Goal: Task Accomplishment & Management: Use online tool/utility

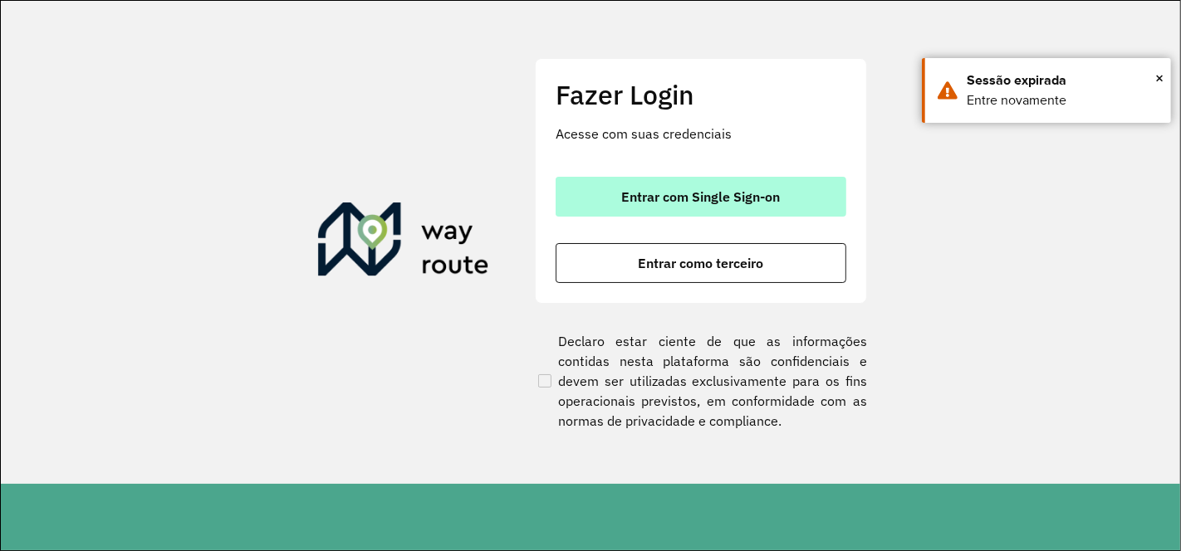
click at [648, 199] on span "Entrar com Single Sign-on" at bounding box center [701, 196] width 159 height 13
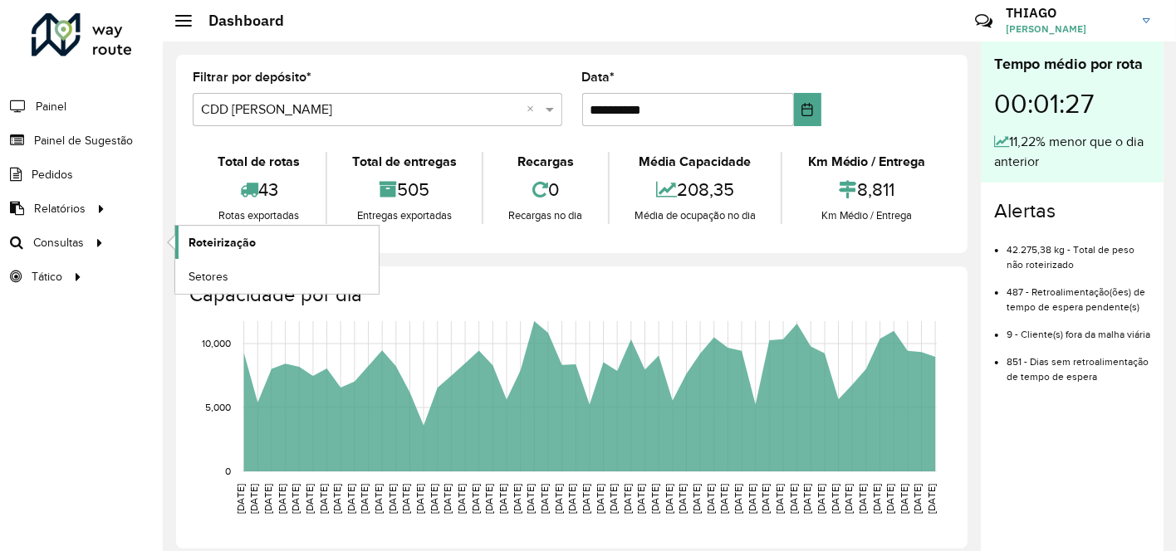
click at [193, 238] on span "Roteirização" at bounding box center [221, 242] width 67 height 17
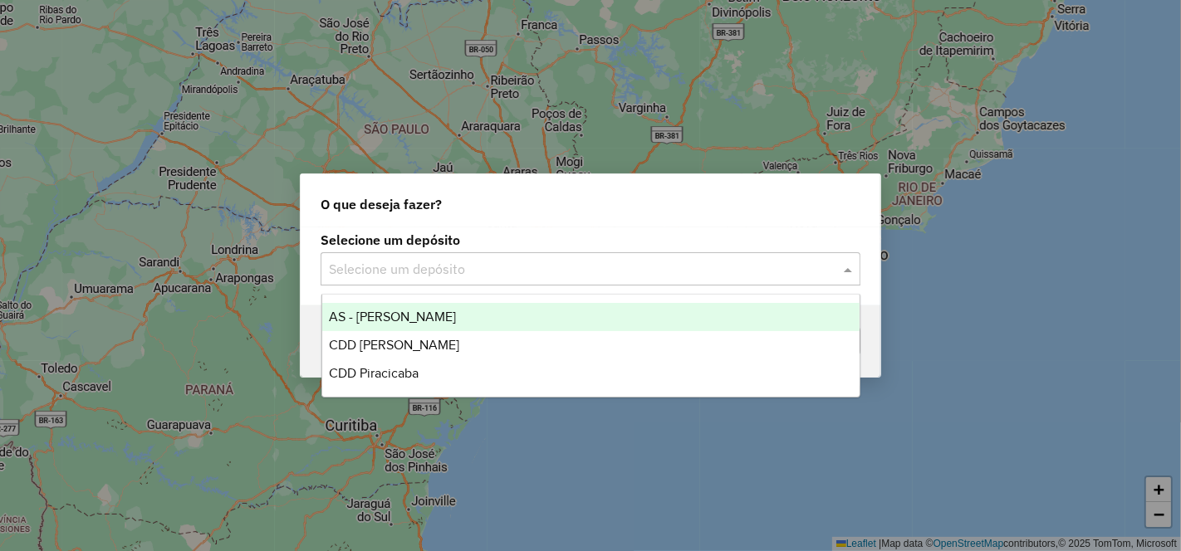
click at [405, 259] on div "Selecione um depósito" at bounding box center [591, 268] width 540 height 33
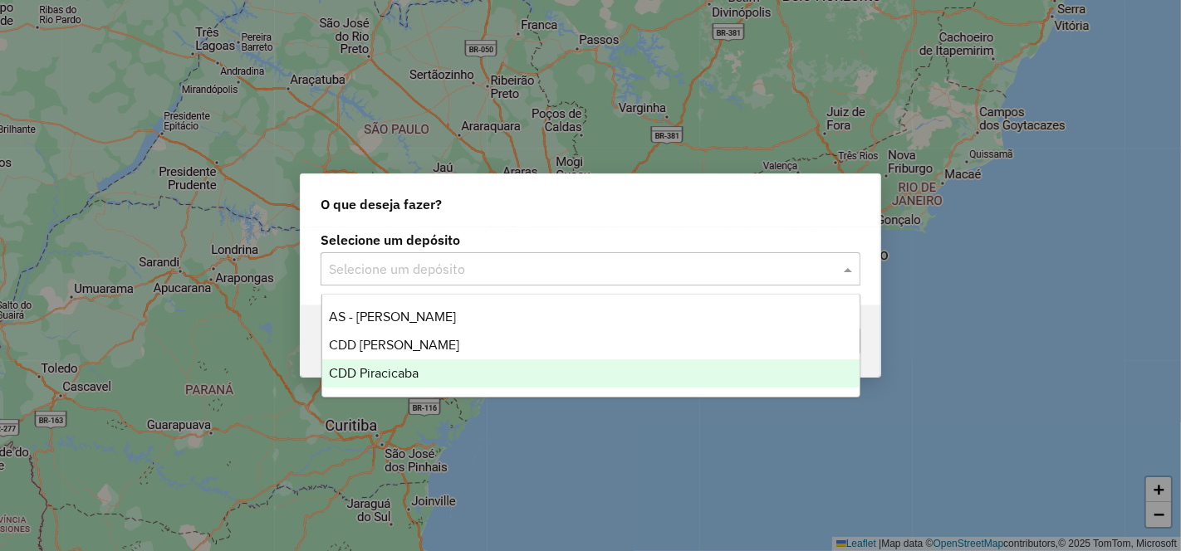
click at [404, 369] on span "CDD Piracicaba" at bounding box center [374, 373] width 90 height 14
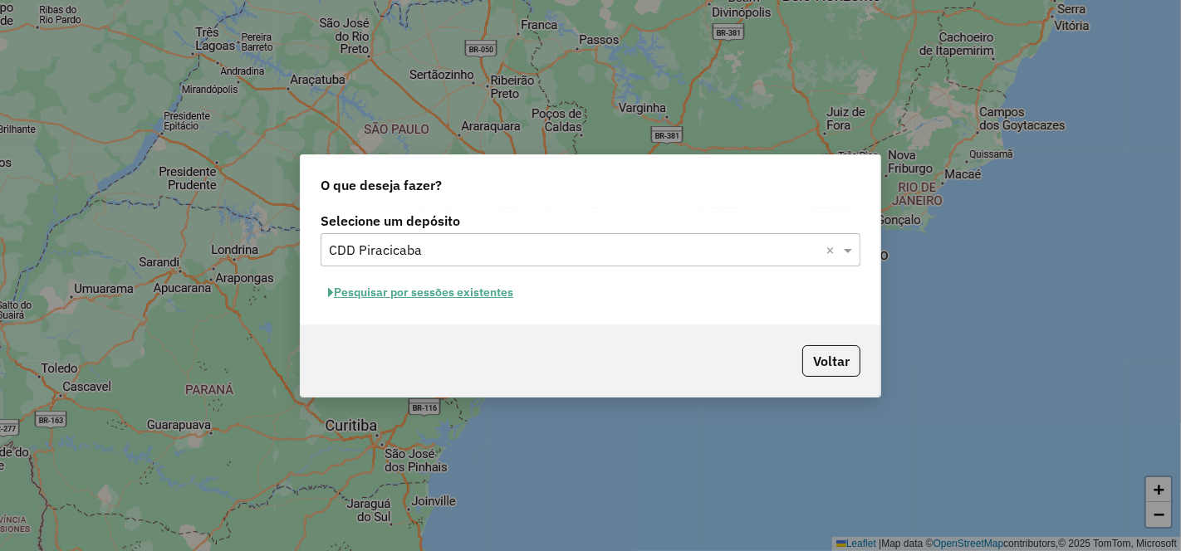
click at [454, 297] on button "Pesquisar por sessões existentes" at bounding box center [421, 293] width 200 height 26
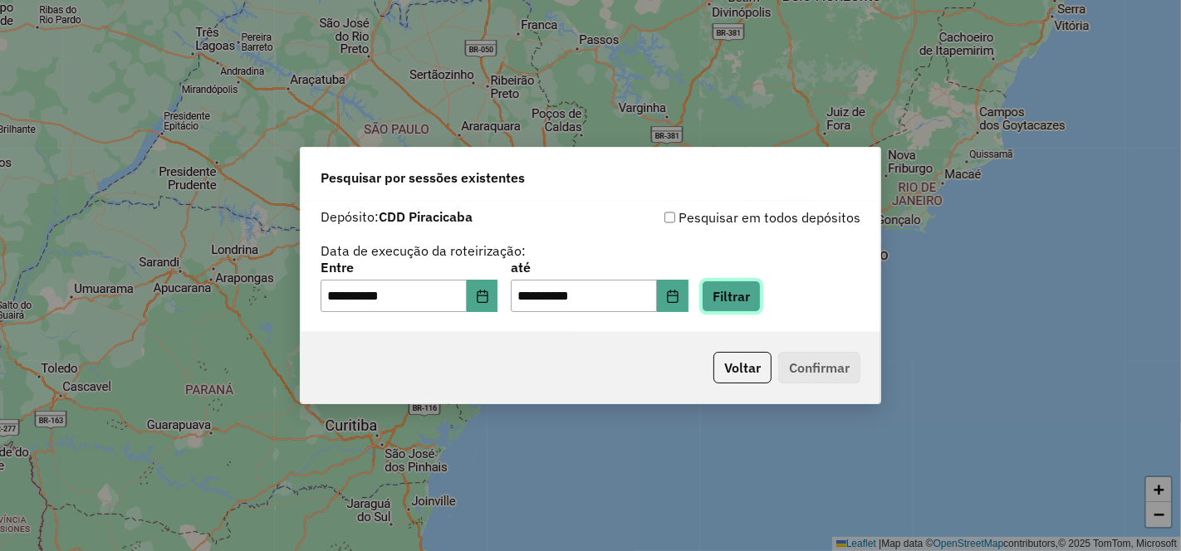
click at [757, 295] on button "Filtrar" at bounding box center [731, 297] width 59 height 32
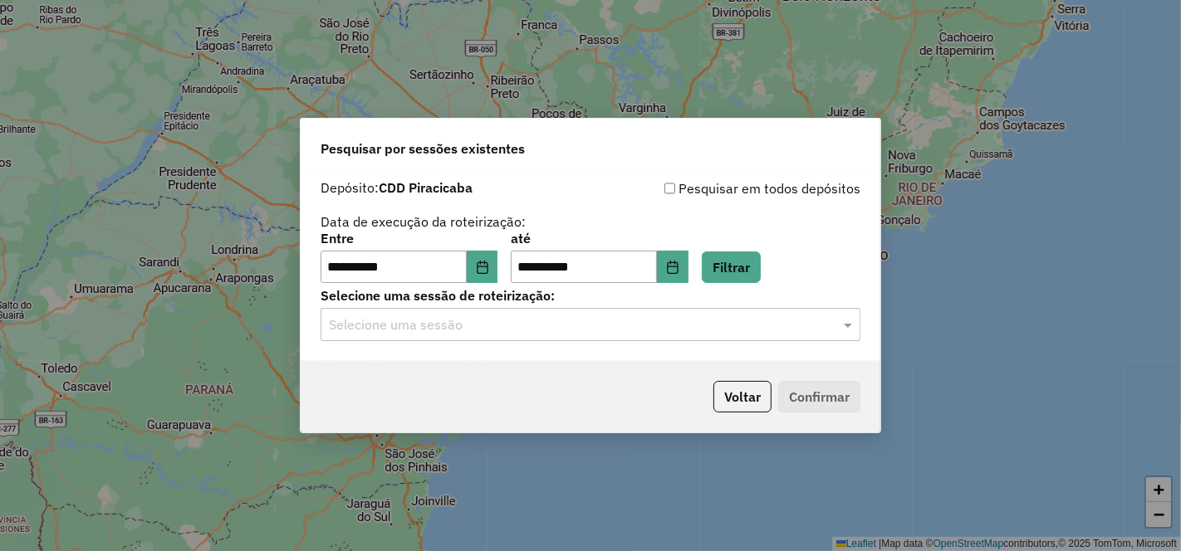
click at [450, 329] on input "text" at bounding box center [574, 326] width 490 height 20
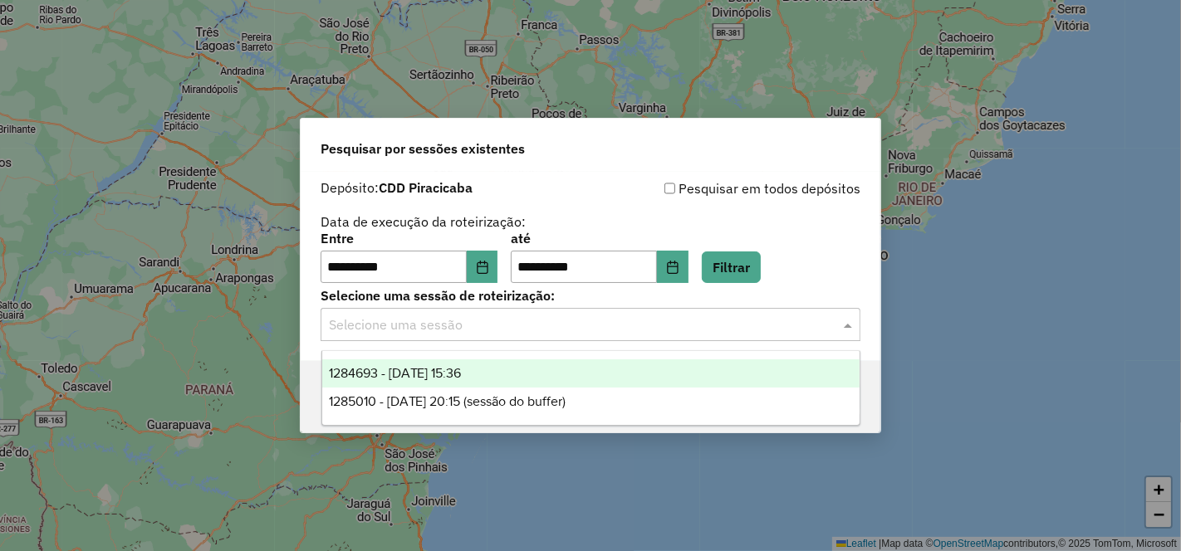
click at [462, 379] on span "1284693 - 29/09/2025 15:36" at bounding box center [395, 373] width 133 height 14
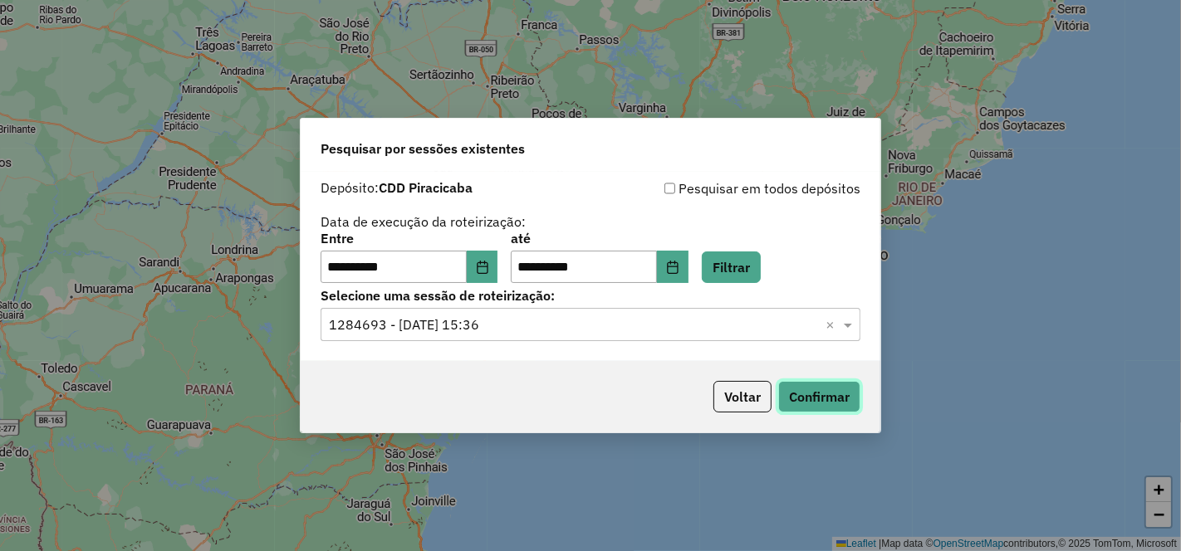
click at [830, 394] on button "Confirmar" at bounding box center [819, 397] width 82 height 32
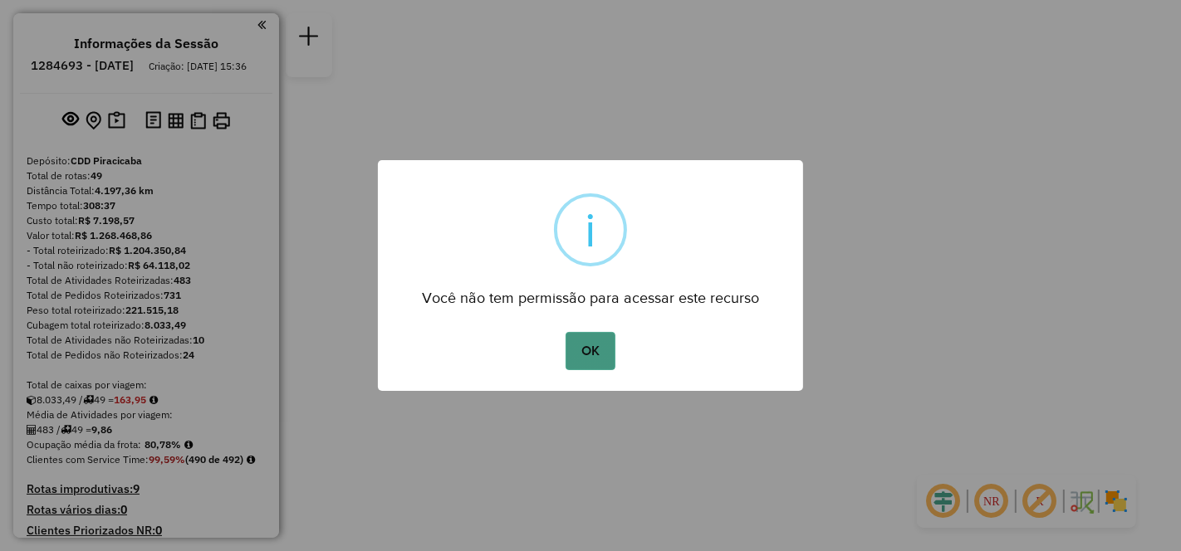
click at [585, 347] on button "OK" at bounding box center [589, 351] width 49 height 38
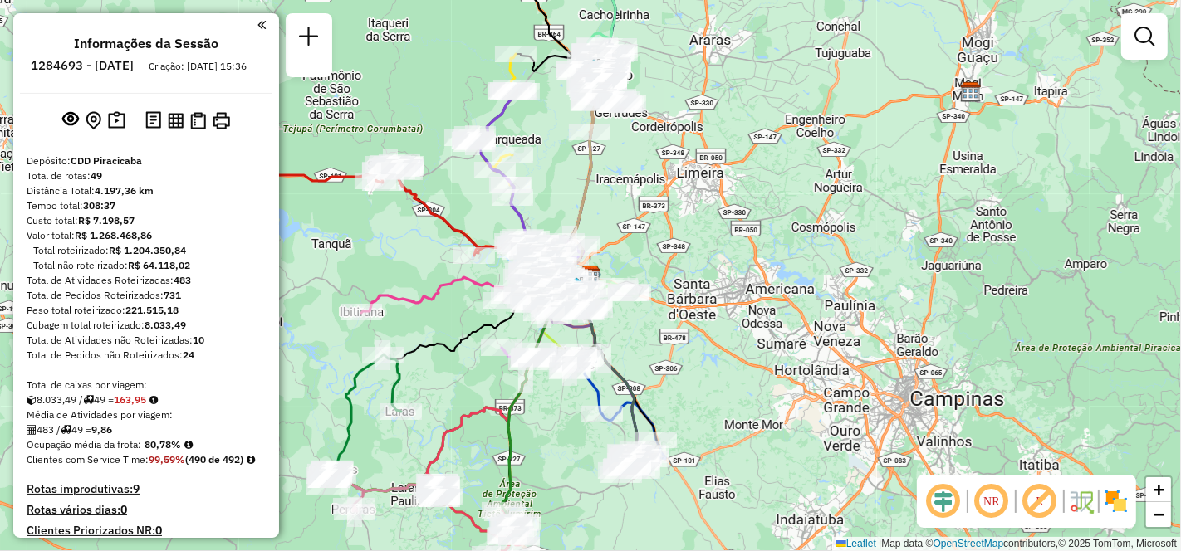
click at [994, 494] on em at bounding box center [991, 502] width 40 height 40
